Goal: Navigation & Orientation: Find specific page/section

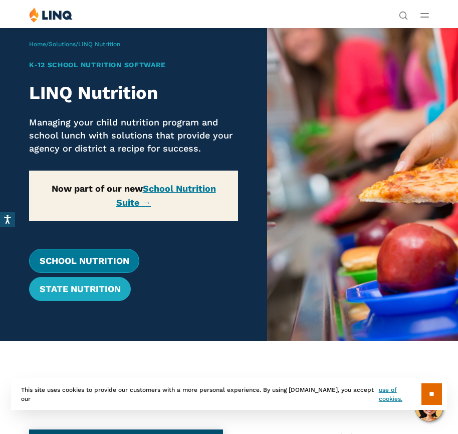
click at [82, 259] on link "School Nutrition" at bounding box center [84, 261] width 110 height 24
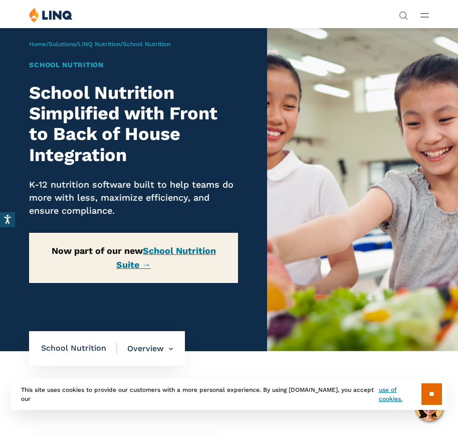
click at [424, 14] on line "Open Main Menu" at bounding box center [425, 14] width 8 height 0
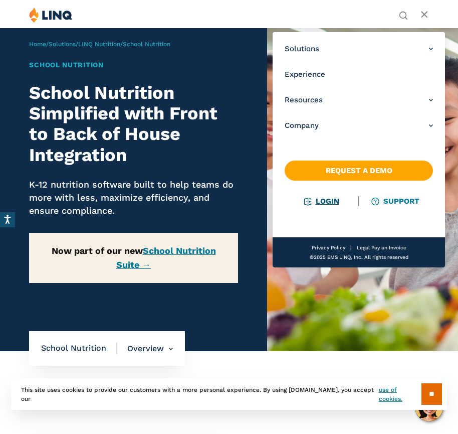
click at [321, 198] on link "Login" at bounding box center [322, 201] width 35 height 9
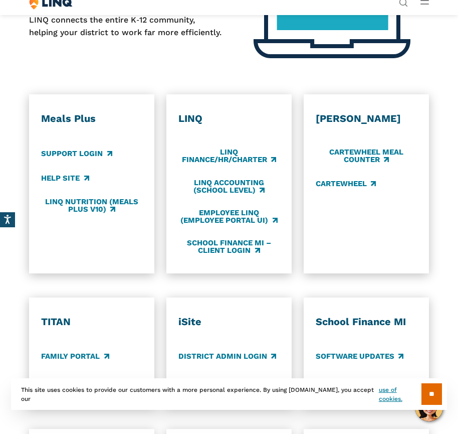
scroll to position [401, 0]
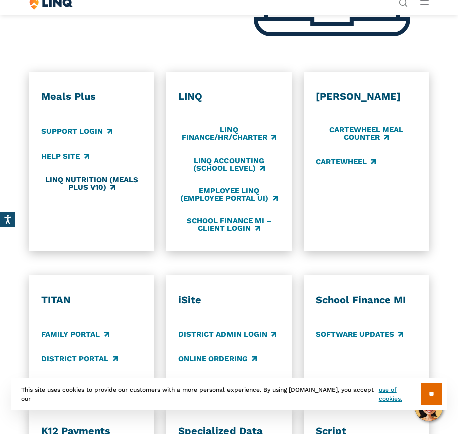
click at [96, 181] on link "LINQ Nutrition (Meals Plus v10)" at bounding box center [91, 183] width 101 height 17
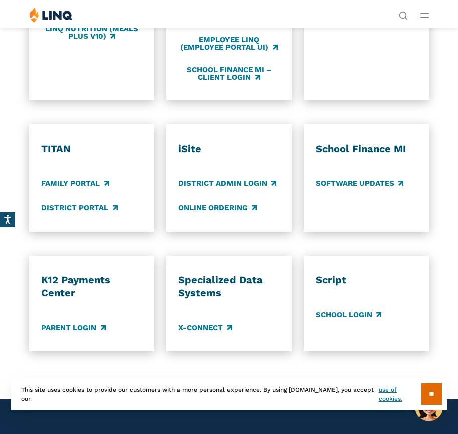
scroll to position [551, 0]
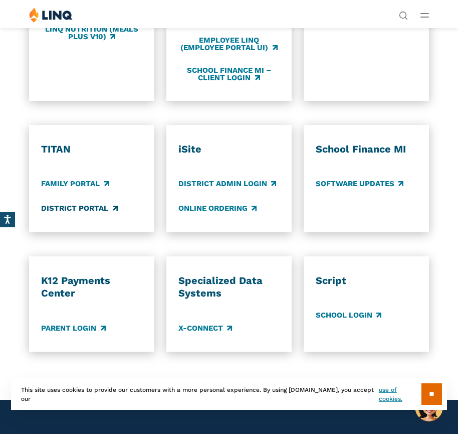
click at [81, 208] on link "District Portal" at bounding box center [79, 208] width 76 height 11
click at [93, 207] on link "District Portal" at bounding box center [79, 208] width 76 height 11
